Goal: Task Accomplishment & Management: Manage account settings

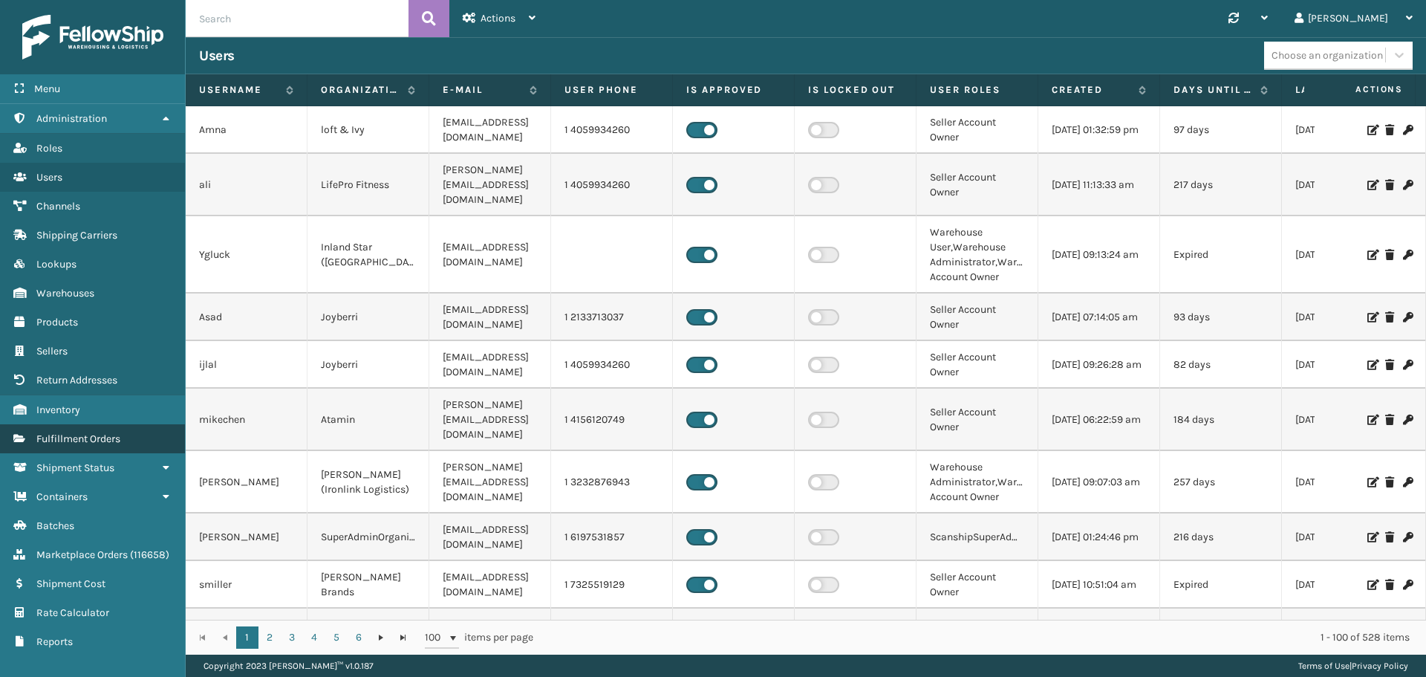
click at [120, 437] on span "Fulfillment Orders" at bounding box center [78, 438] width 84 height 13
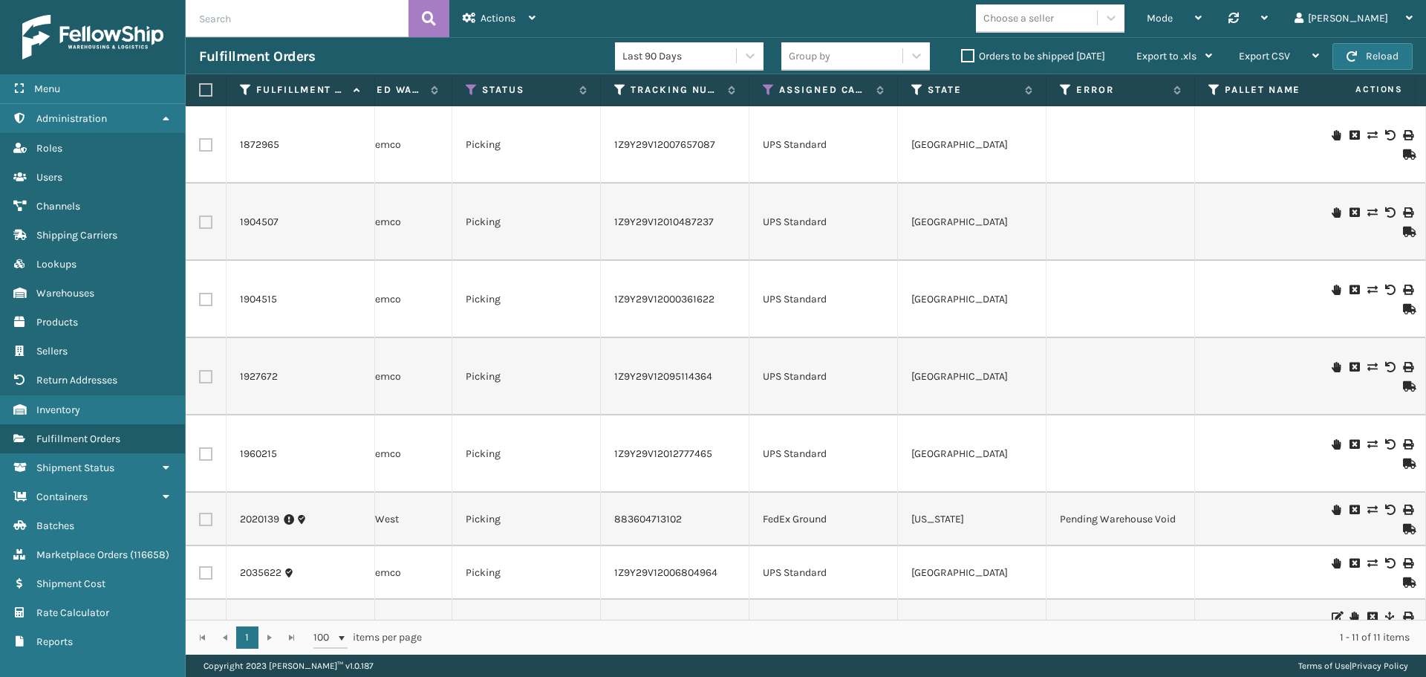
scroll to position [0, 345]
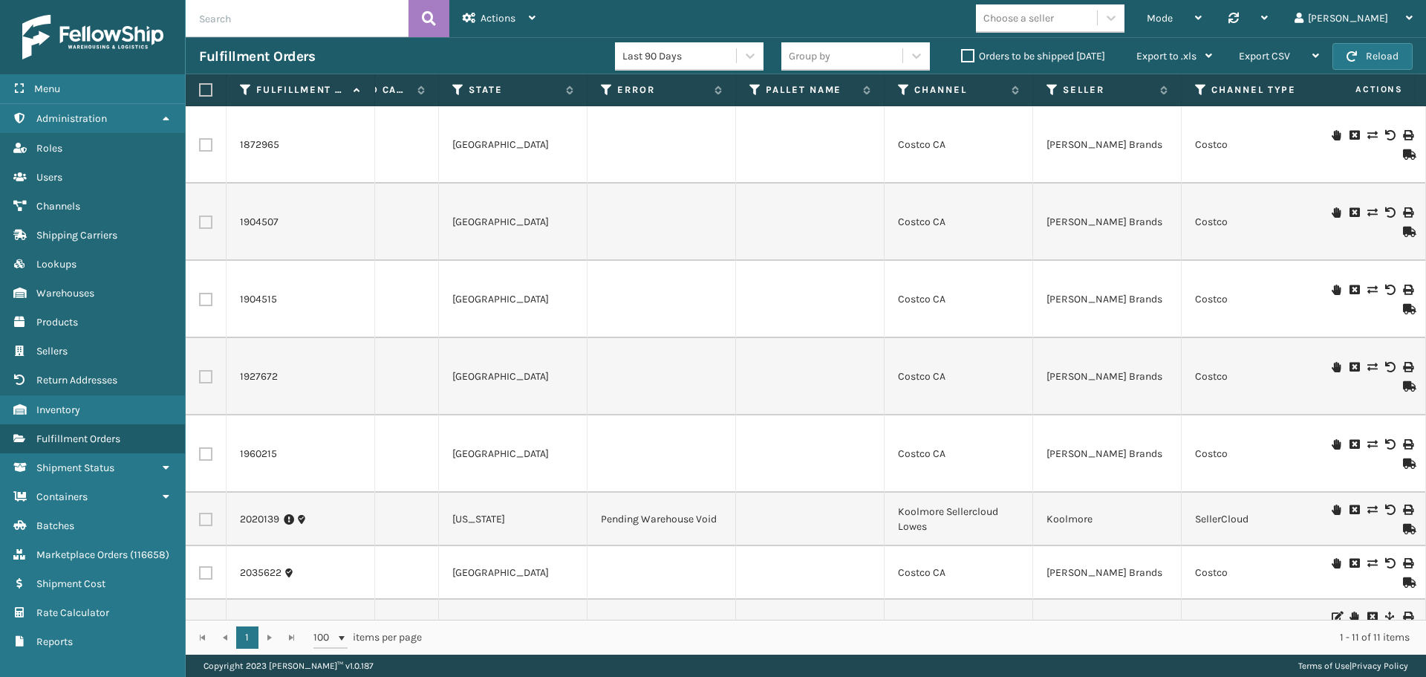
click at [970, 58] on label "Orders to be shipped [DATE]" at bounding box center [1033, 56] width 144 height 13
click at [962, 57] on input "Orders to be shipped [DATE]" at bounding box center [961, 53] width 1 height 10
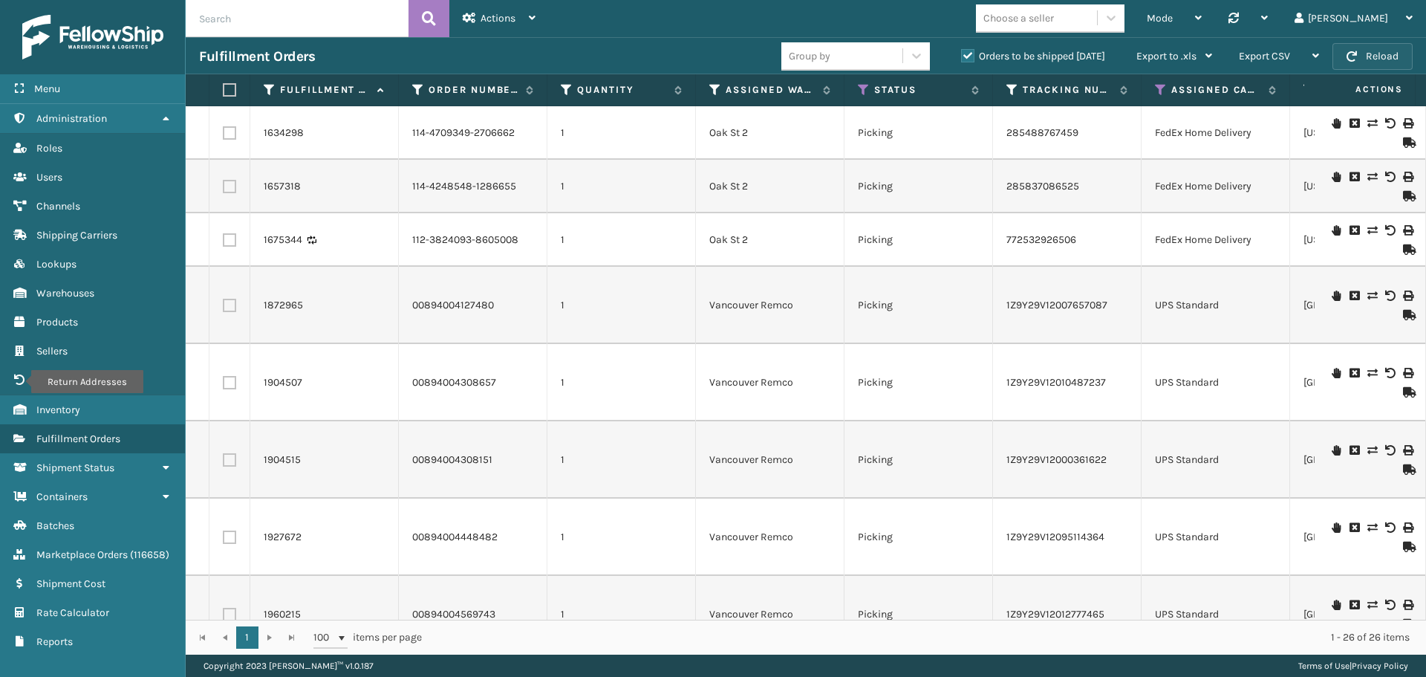
click at [1384, 55] on button "Reload" at bounding box center [1372, 56] width 80 height 27
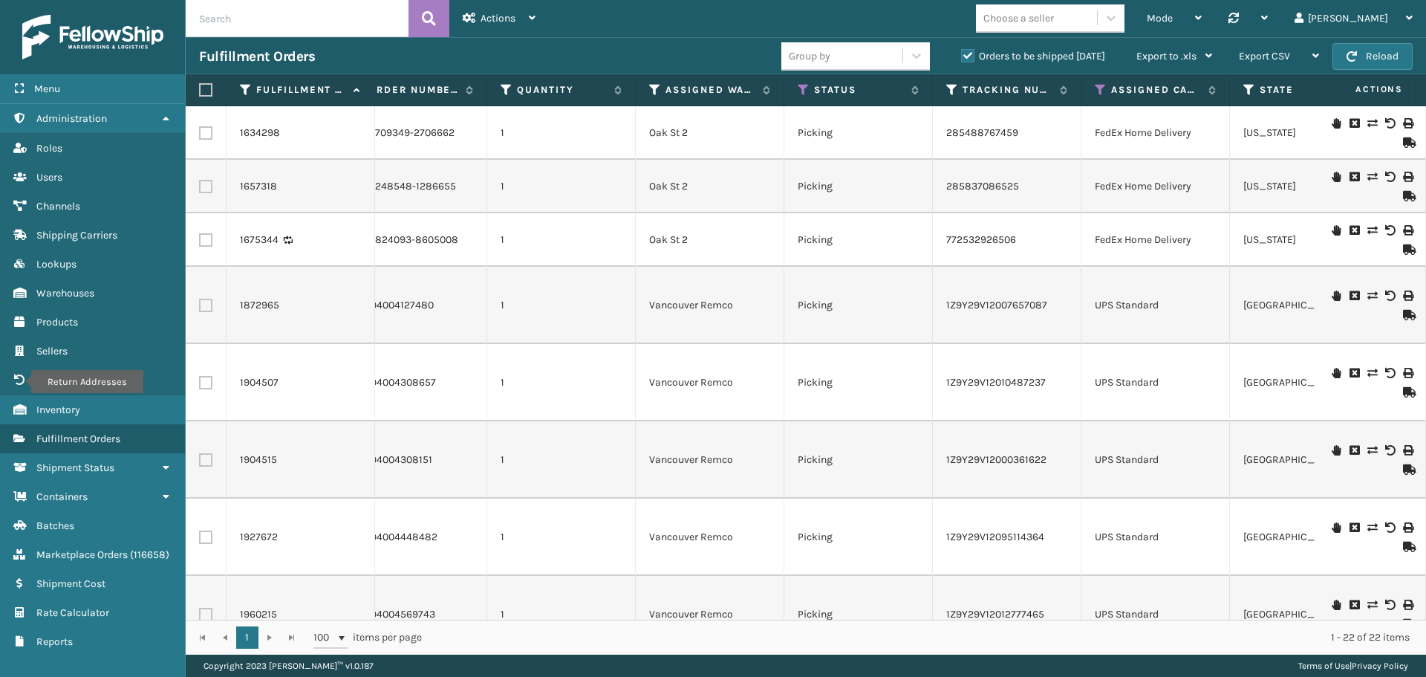
scroll to position [0, 0]
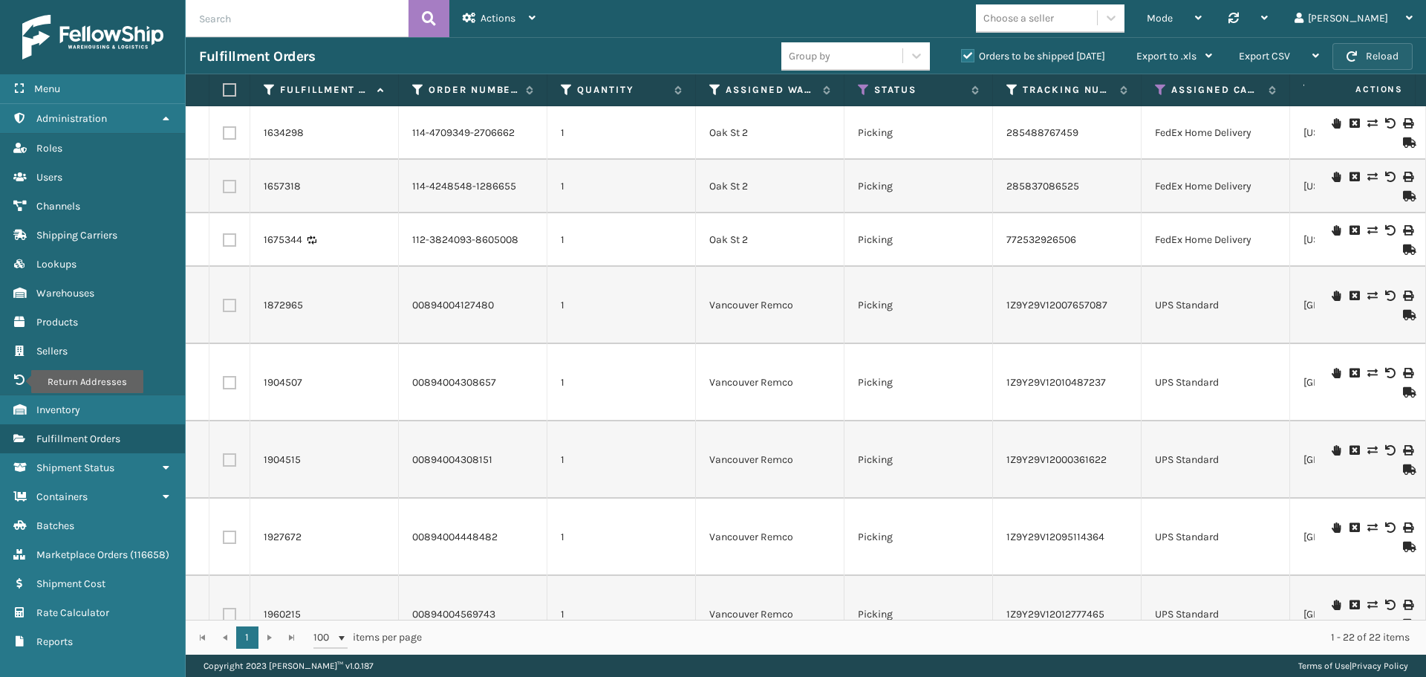
click at [1384, 43] on button "Reload" at bounding box center [1372, 56] width 80 height 27
click at [1364, 54] on button "Reload" at bounding box center [1372, 56] width 80 height 27
click at [716, 88] on icon at bounding box center [715, 89] width 12 height 13
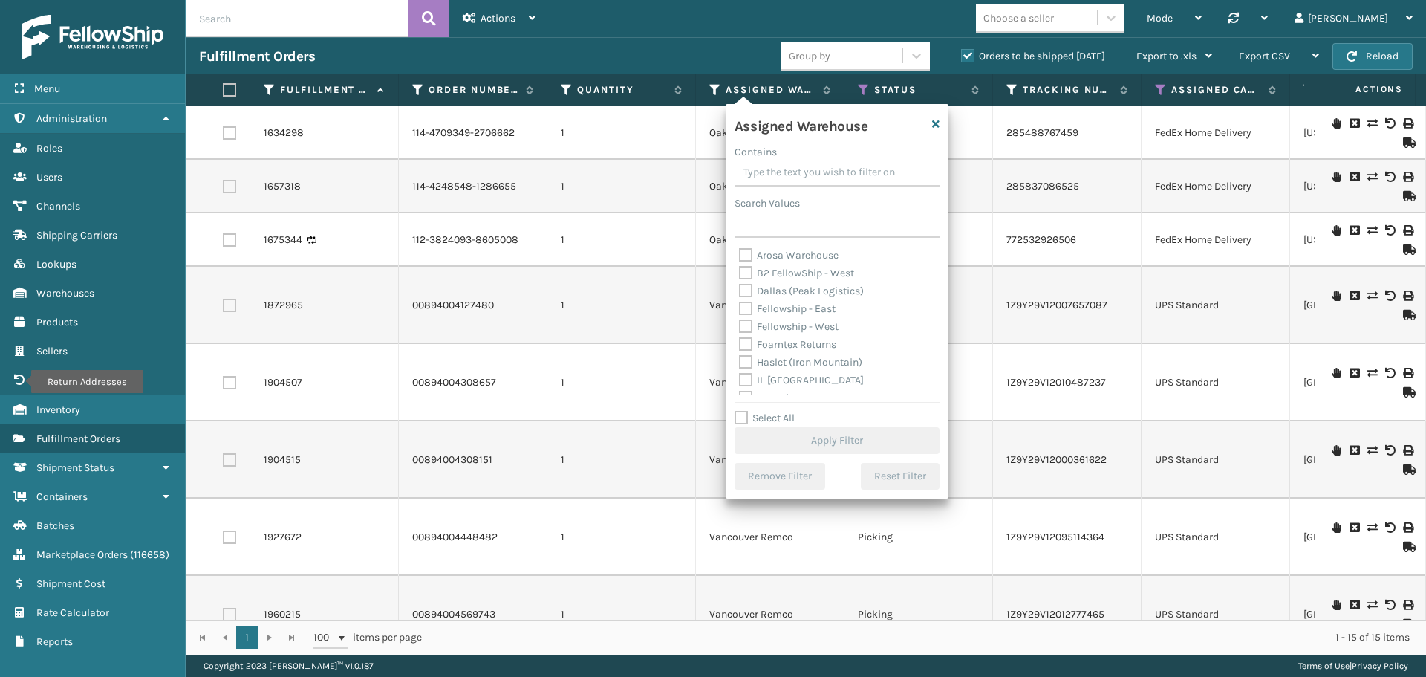
click at [742, 328] on label "Fellowship - West" at bounding box center [789, 326] width 100 height 13
click at [740, 328] on input "Fellowship - West" at bounding box center [739, 323] width 1 height 10
checkbox input "true"
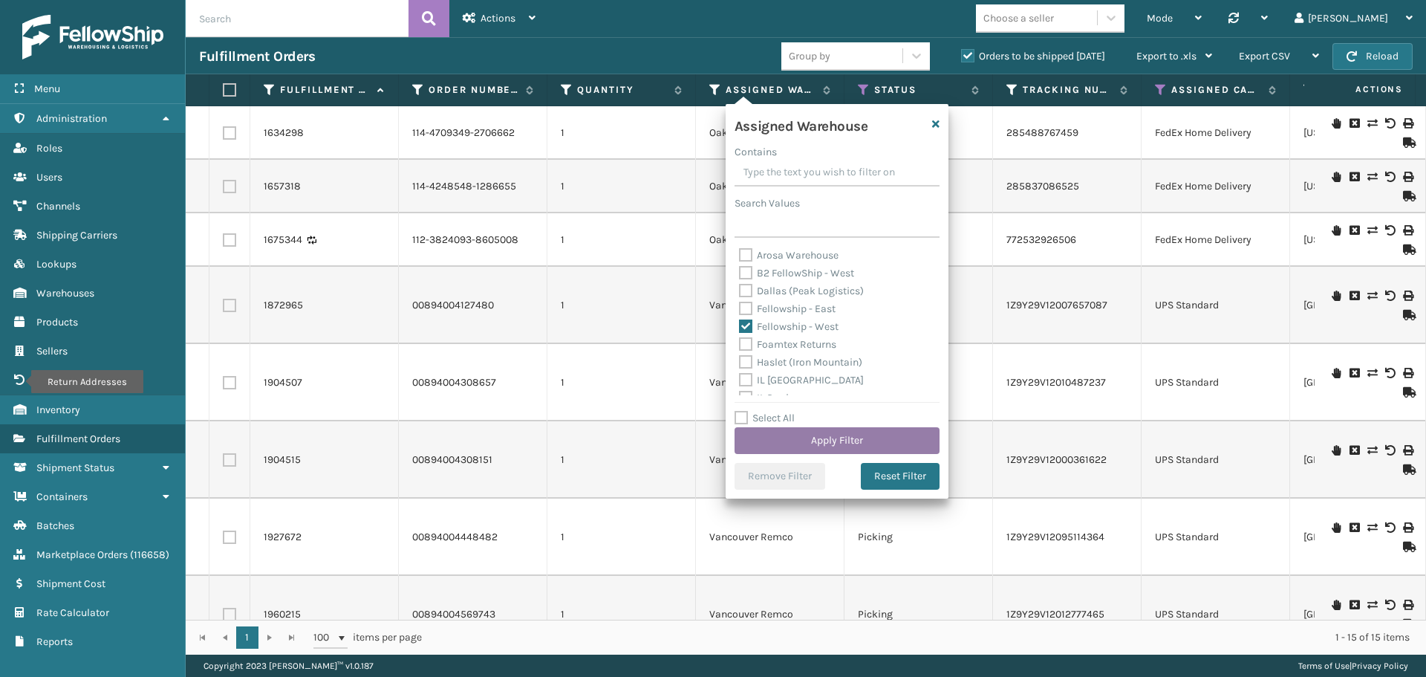
click at [815, 452] on button "Apply Filter" at bounding box center [836, 440] width 205 height 27
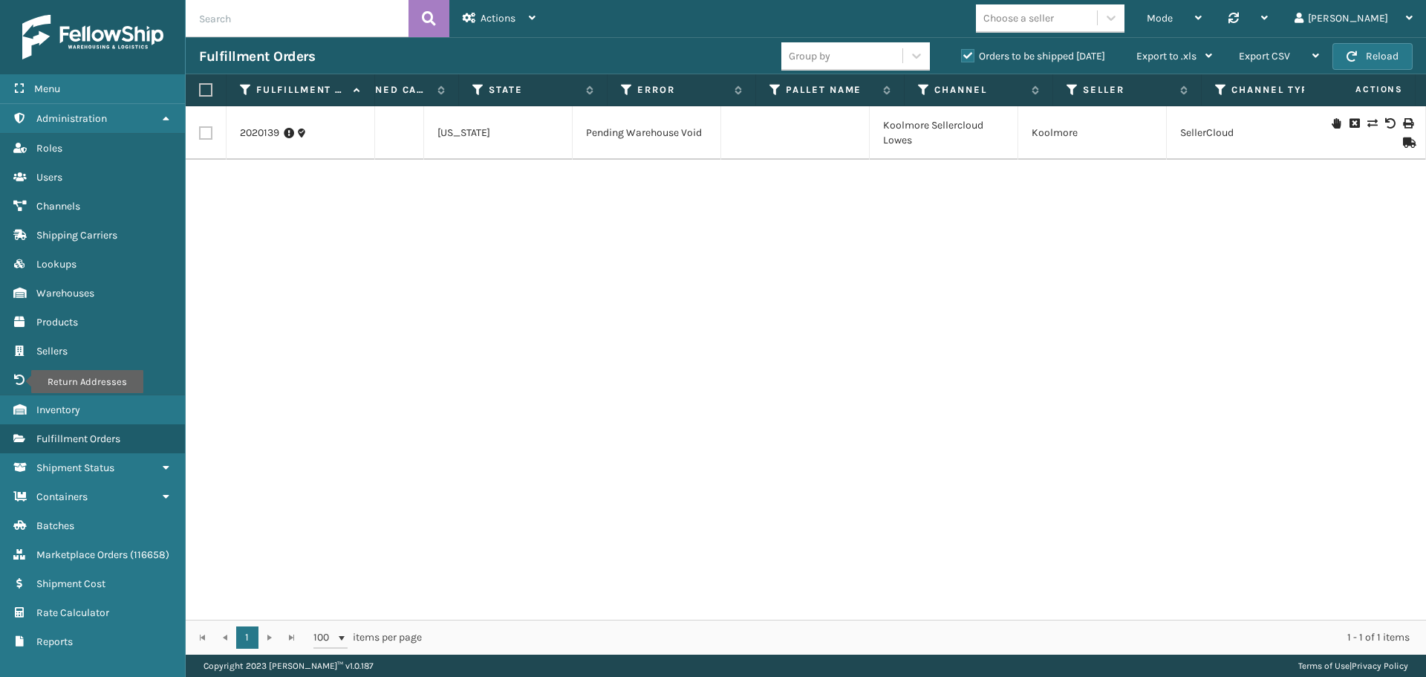
scroll to position [0, 866]
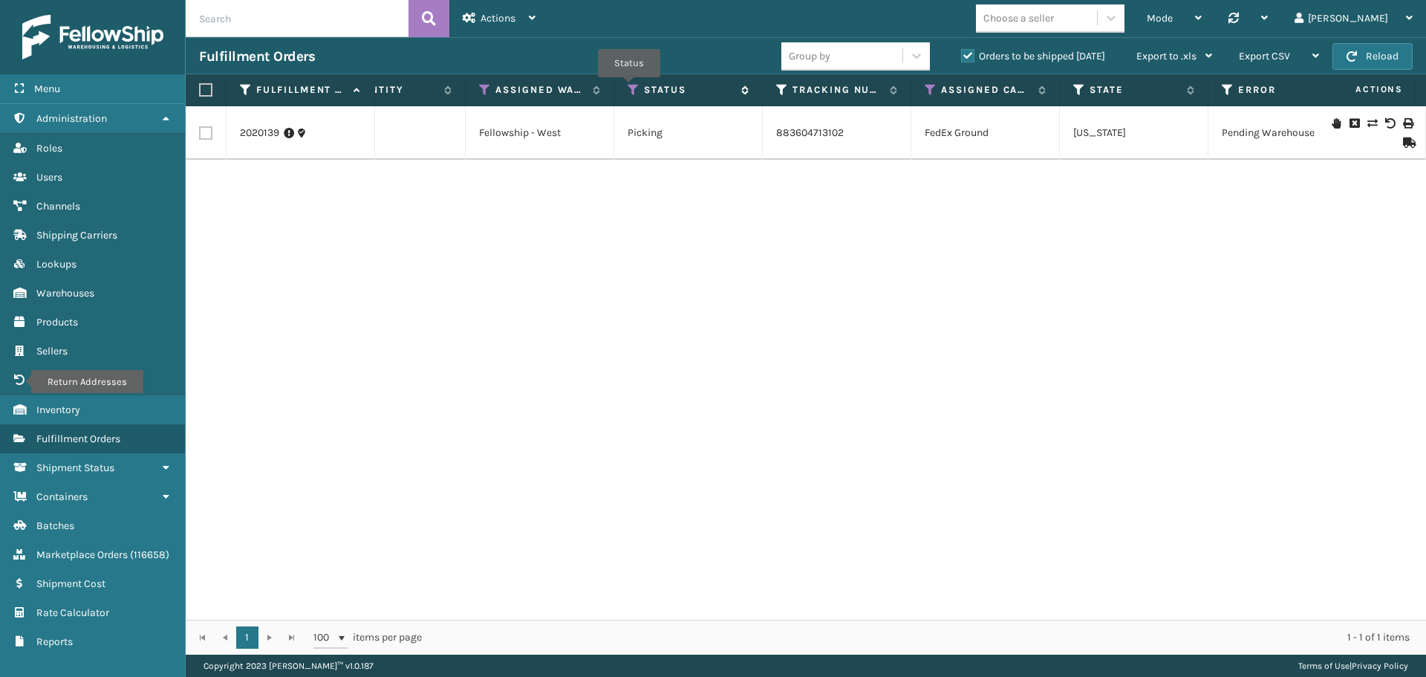
click at [629, 88] on icon at bounding box center [634, 89] width 12 height 13
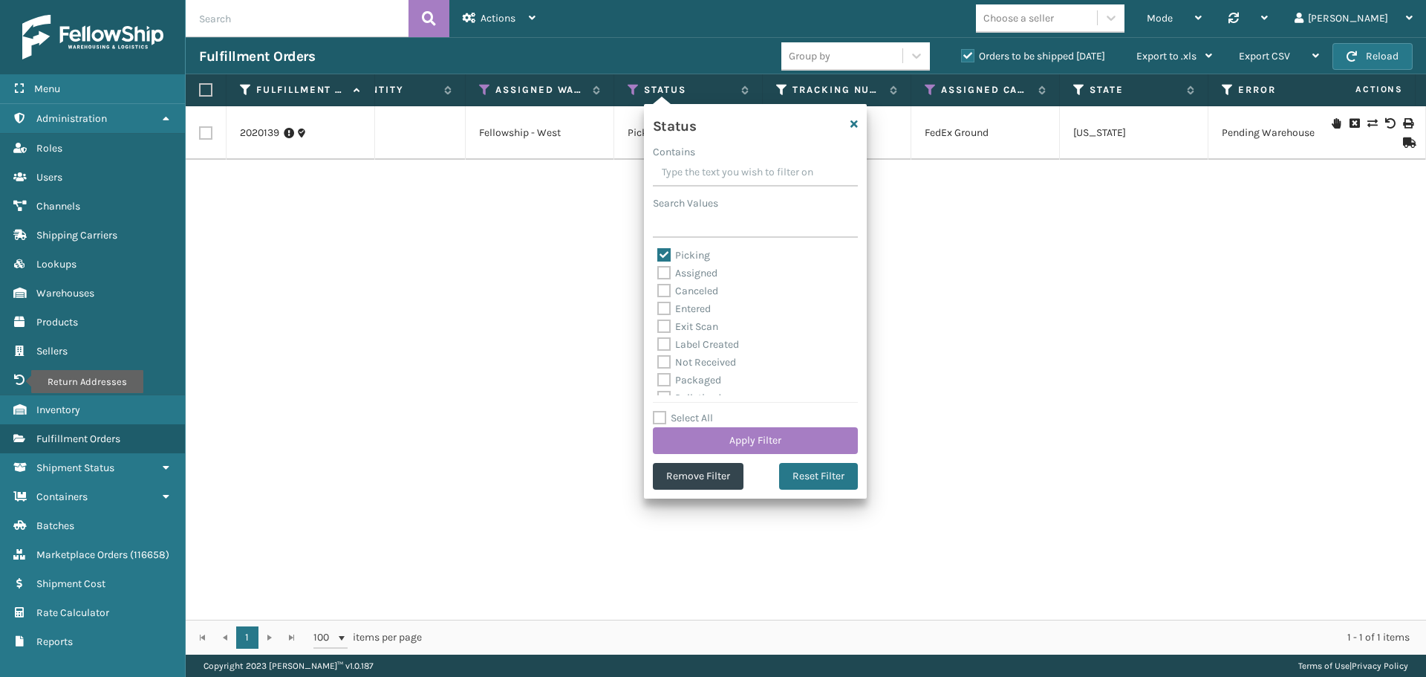
click at [665, 253] on label "Picking" at bounding box center [683, 255] width 53 height 13
click at [658, 253] on input "Picking" at bounding box center [657, 252] width 1 height 10
checkbox input "false"
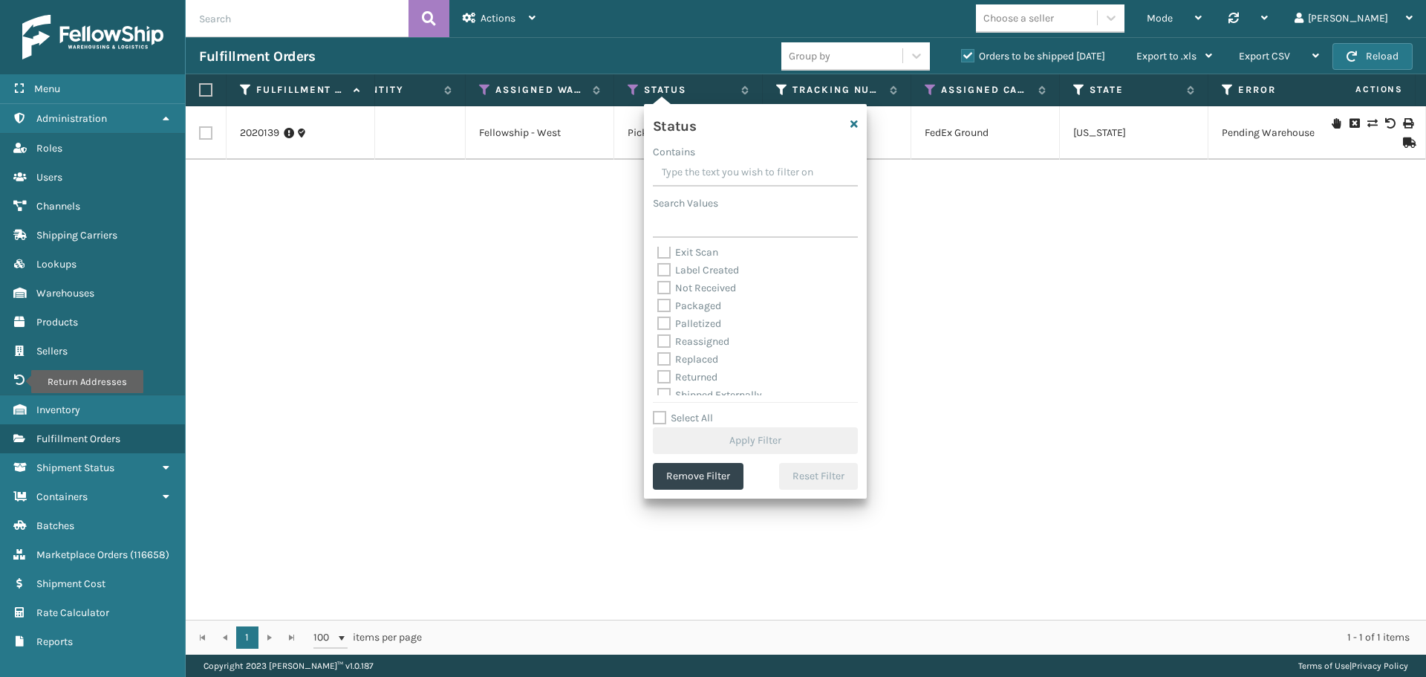
click at [662, 324] on label "Palletized" at bounding box center [689, 323] width 64 height 13
click at [658, 324] on input "Palletized" at bounding box center [657, 320] width 1 height 10
checkbox input "true"
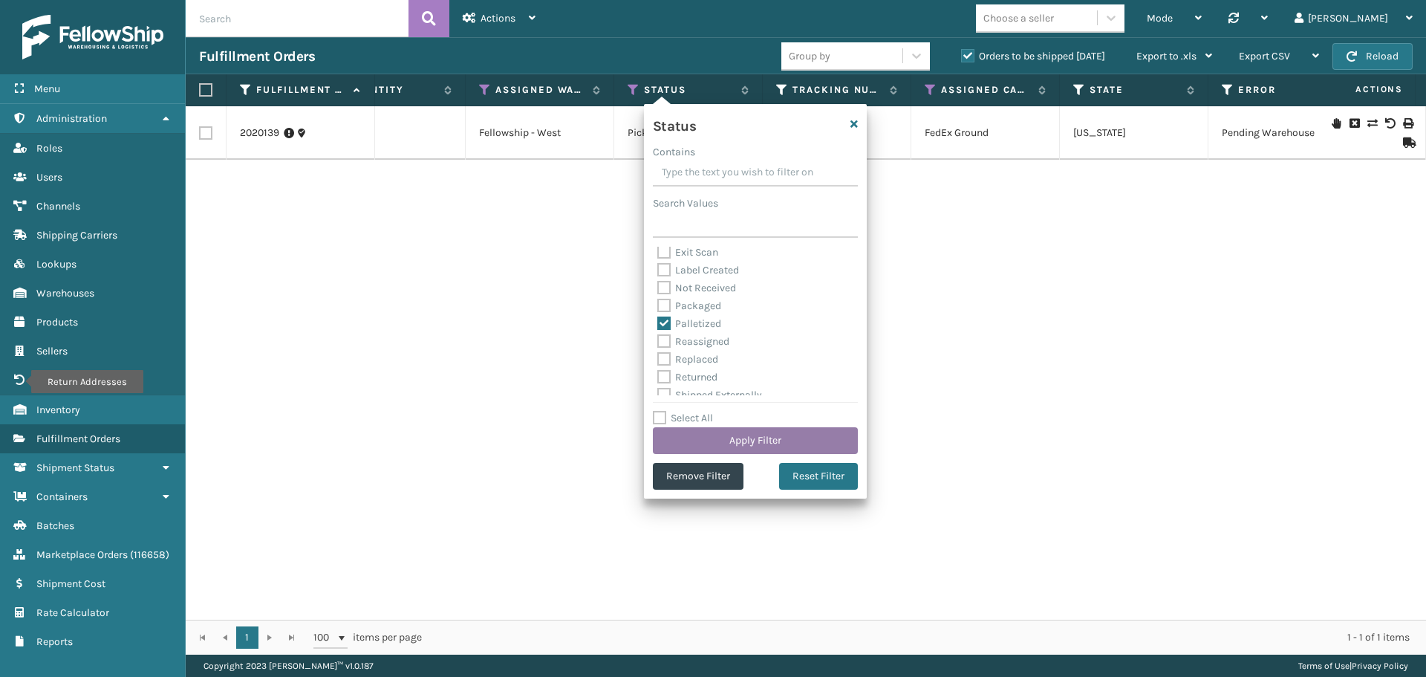
click at [726, 437] on button "Apply Filter" at bounding box center [755, 440] width 205 height 27
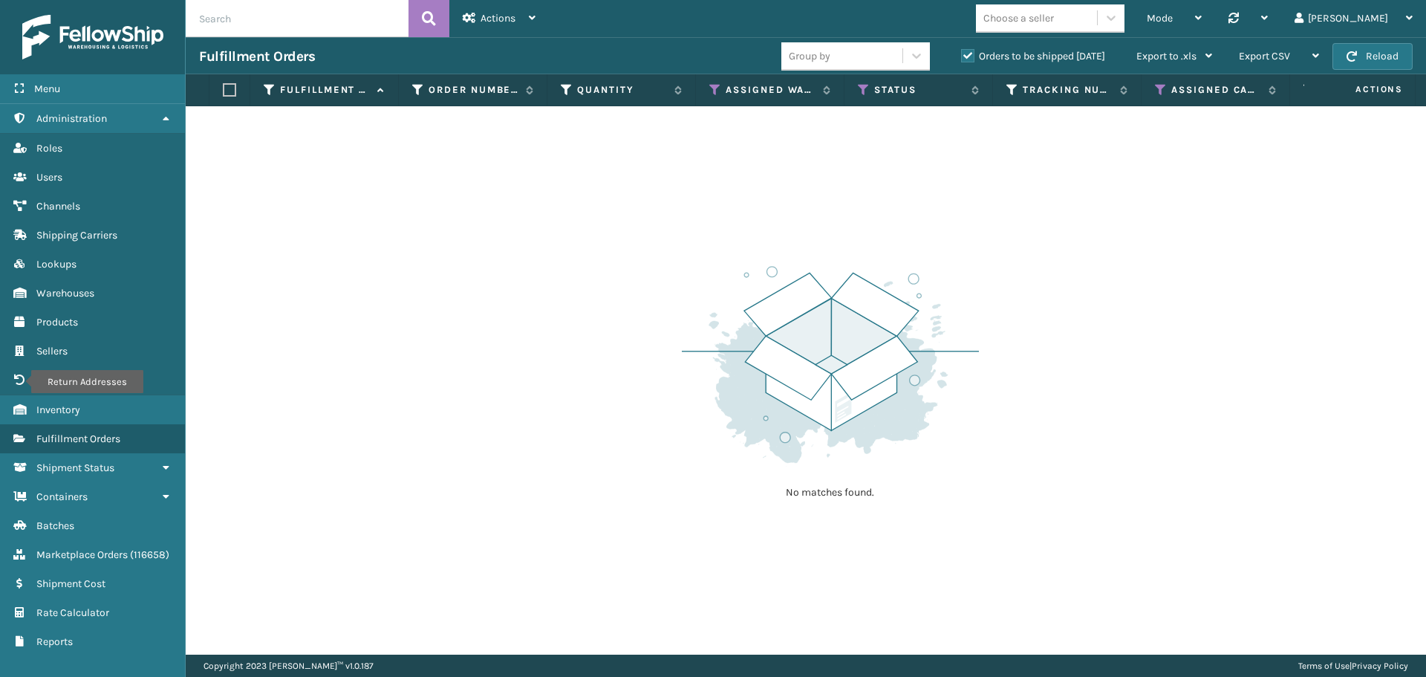
click at [965, 57] on label "Orders to be shipped [DATE]" at bounding box center [1033, 56] width 144 height 13
click at [962, 57] on input "Orders to be shipped [DATE]" at bounding box center [961, 53] width 1 height 10
click at [1159, 93] on icon at bounding box center [1161, 89] width 12 height 13
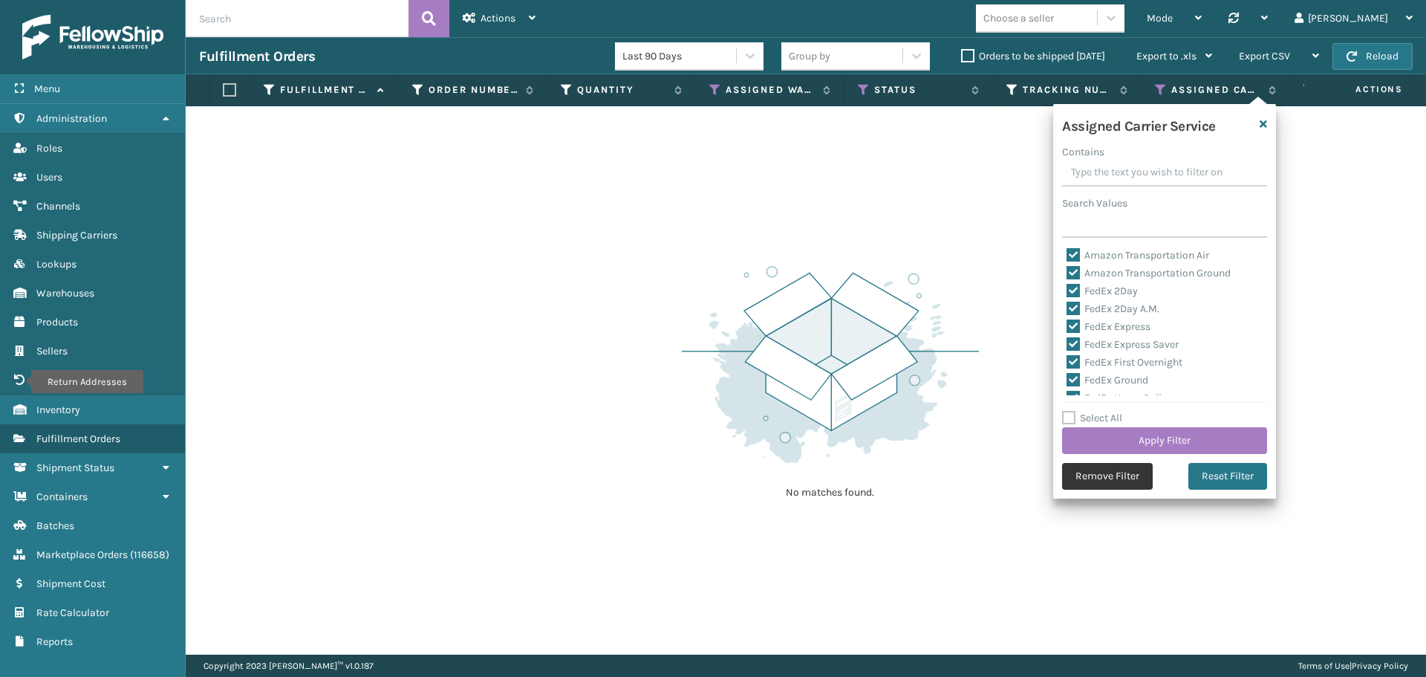
click at [1117, 475] on button "Remove Filter" at bounding box center [1107, 476] width 91 height 27
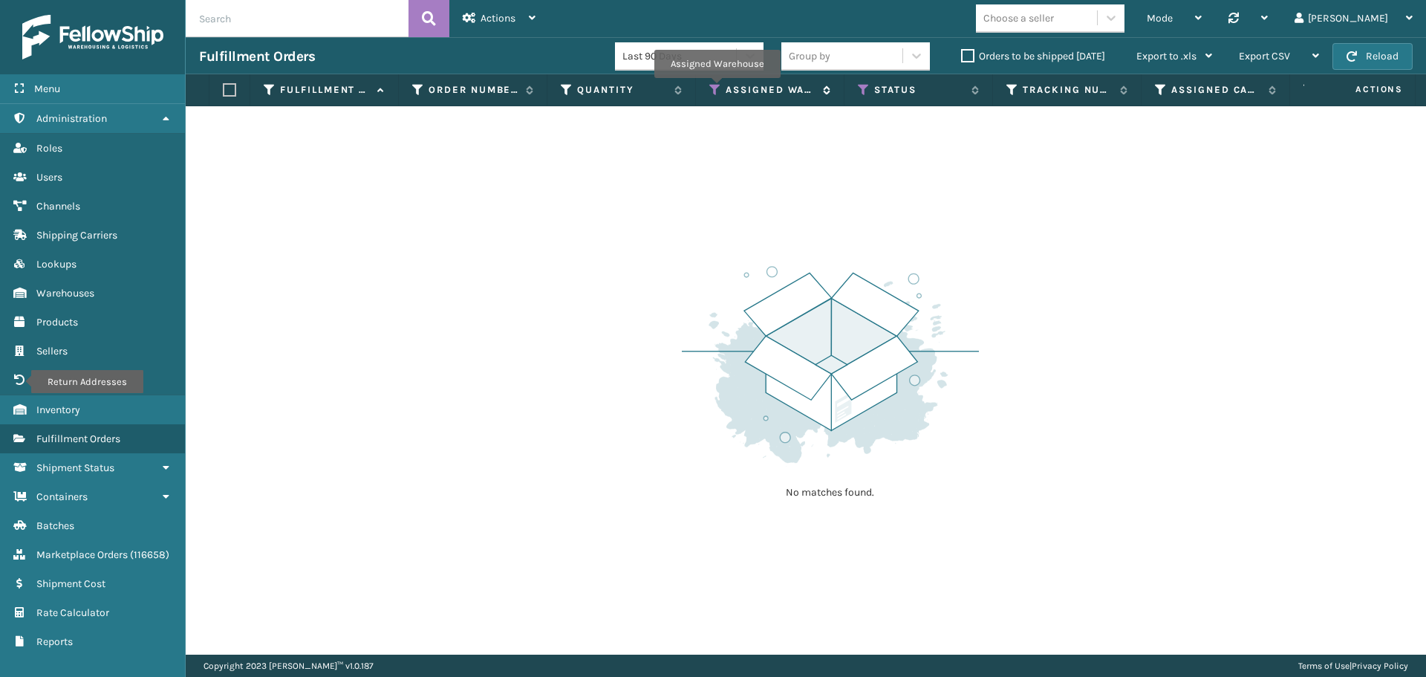
click at [717, 88] on icon at bounding box center [715, 89] width 12 height 13
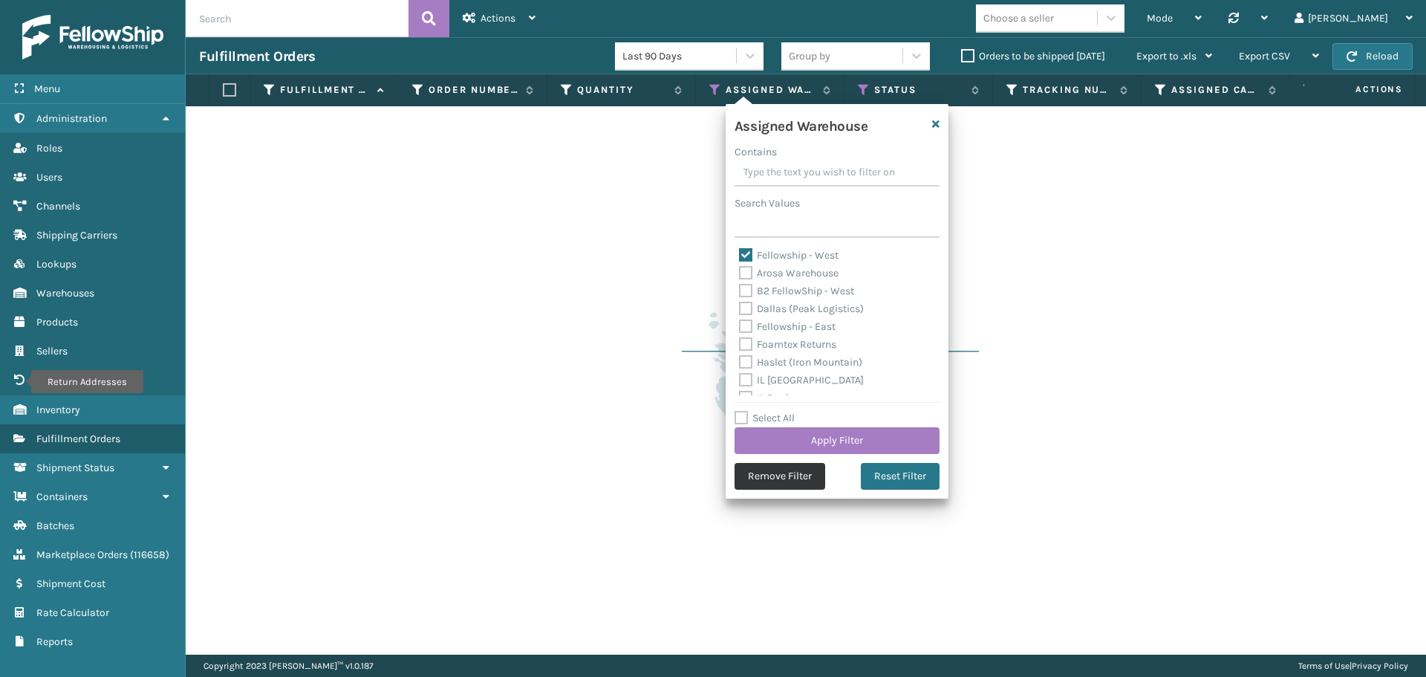
click at [815, 470] on button "Remove Filter" at bounding box center [779, 476] width 91 height 27
